Goal: Information Seeking & Learning: Check status

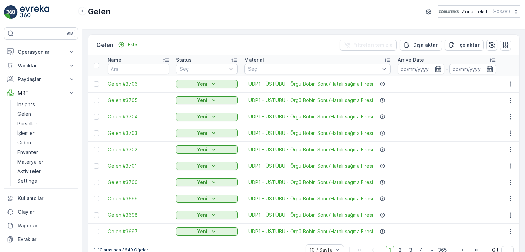
scroll to position [16, 0]
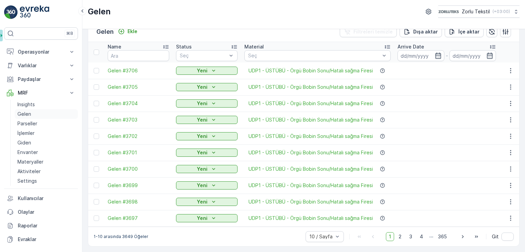
click at [32, 110] on link "Gelen" at bounding box center [46, 114] width 63 height 10
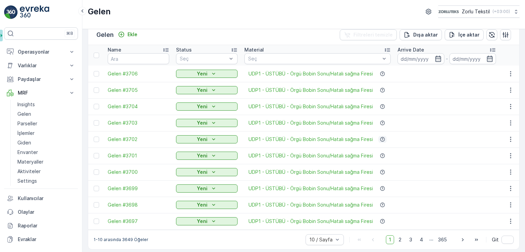
scroll to position [16, 0]
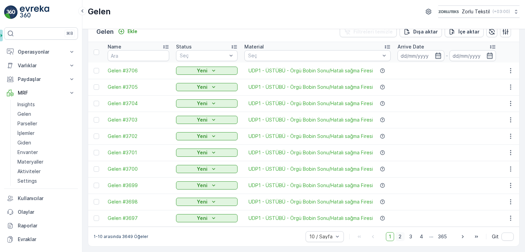
click at [400, 238] on span "2" at bounding box center [400, 237] width 9 height 9
click at [413, 239] on span "3" at bounding box center [410, 237] width 9 height 9
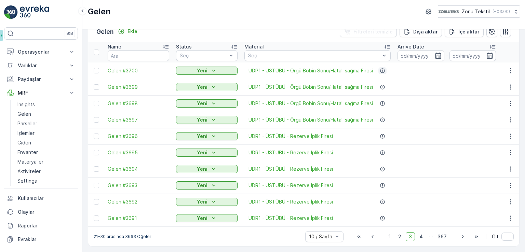
click at [382, 68] on icon "button" at bounding box center [382, 70] width 4 height 4
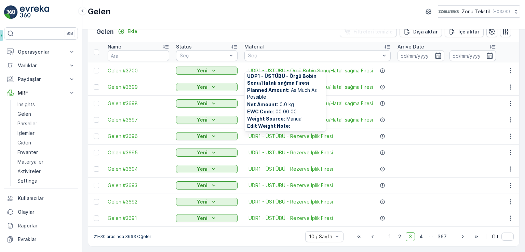
scroll to position [3, 0]
click at [385, 85] on icon "button" at bounding box center [382, 87] width 4 height 4
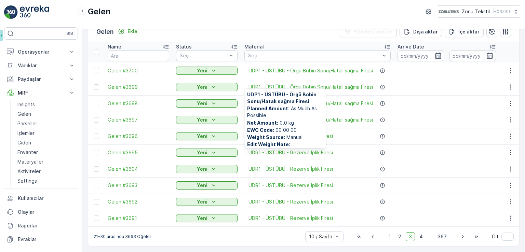
click at [441, 53] on icon "button" at bounding box center [438, 56] width 6 height 6
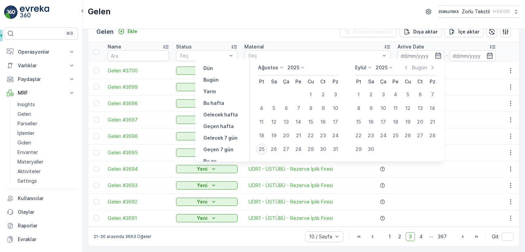
click at [260, 147] on div "25" at bounding box center [261, 149] width 11 height 11
type input "[DATE]"
click at [261, 151] on div "25" at bounding box center [261, 149] width 11 height 11
type input "[DATE]"
click at [491, 79] on td at bounding box center [446, 87] width 105 height 16
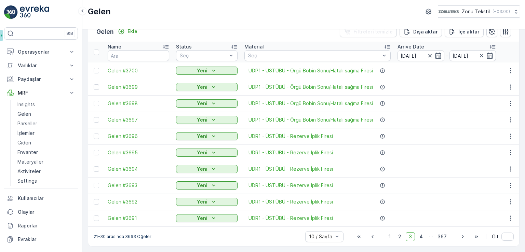
scroll to position [0, 0]
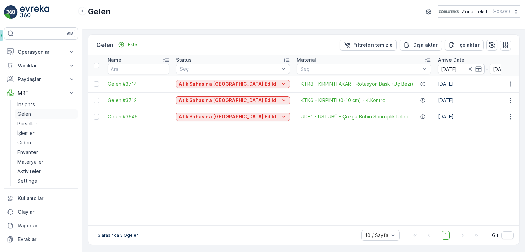
click at [33, 116] on link "Gelen" at bounding box center [46, 114] width 63 height 10
click at [96, 88] on td at bounding box center [96, 84] width 16 height 16
click at [97, 85] on div at bounding box center [96, 83] width 5 height 5
click at [94, 81] on input "checkbox" at bounding box center [94, 81] width 0 height 0
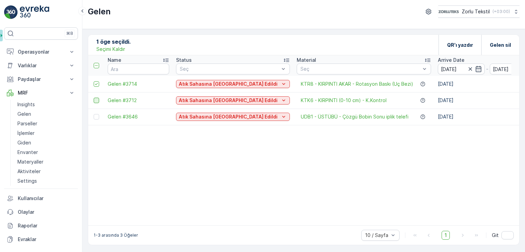
click at [97, 100] on div at bounding box center [96, 100] width 5 height 5
click at [94, 98] on input "checkbox" at bounding box center [94, 98] width 0 height 0
click at [98, 119] on div at bounding box center [96, 116] width 5 height 5
click at [94, 114] on input "checkbox" at bounding box center [94, 114] width 0 height 0
click at [123, 84] on span "Gelen #3714" at bounding box center [139, 84] width 62 height 7
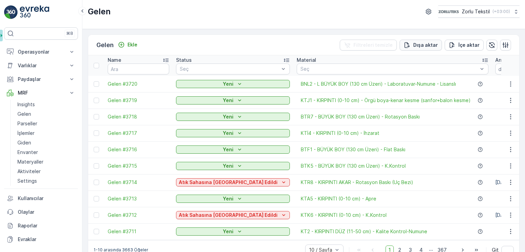
click at [417, 45] on p "Dışa aktar" at bounding box center [426, 45] width 25 height 7
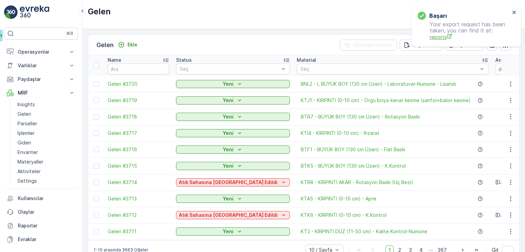
click at [444, 39] on span "reports" at bounding box center [470, 37] width 80 height 7
click at [27, 116] on p "Gelen" at bounding box center [24, 114] width 14 height 7
drag, startPoint x: 516, startPoint y: 13, endPoint x: 480, endPoint y: 38, distance: 43.7
click at [516, 13] on icon "close" at bounding box center [514, 12] width 5 height 5
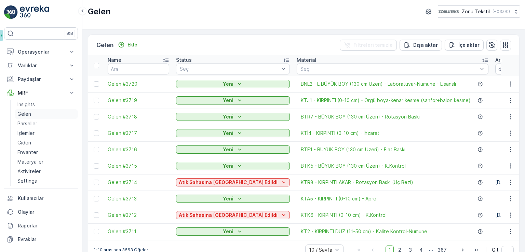
click at [29, 113] on p "Gelen" at bounding box center [24, 114] width 14 height 7
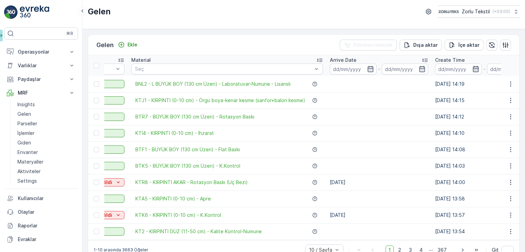
click at [473, 70] on icon "button" at bounding box center [476, 69] width 7 height 7
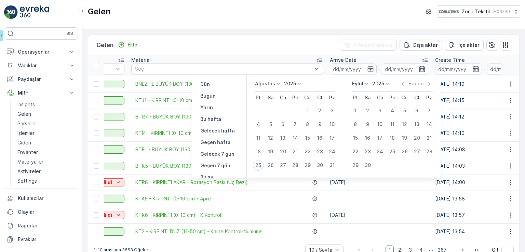
click at [259, 167] on div "25" at bounding box center [258, 165] width 11 height 11
type input "[DATE]"
click at [259, 167] on div "25" at bounding box center [258, 165] width 11 height 11
type input "[DATE]"
click at [503, 122] on td at bounding box center [510, 117] width 18 height 16
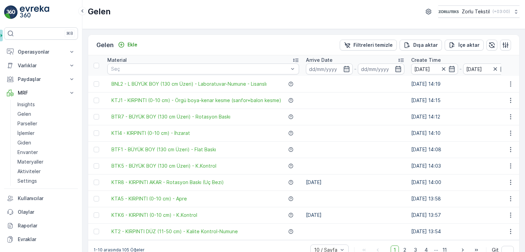
scroll to position [0, 205]
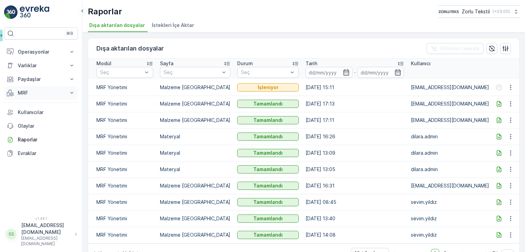
click at [27, 95] on p "MRF" at bounding box center [41, 93] width 47 height 7
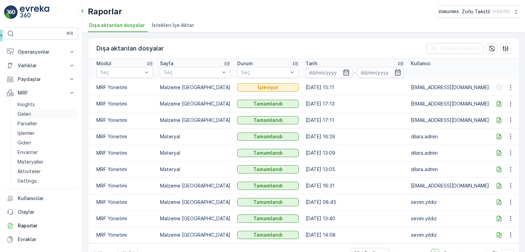
click at [27, 113] on p "Gelen" at bounding box center [24, 114] width 14 height 7
